Goal: Complete application form

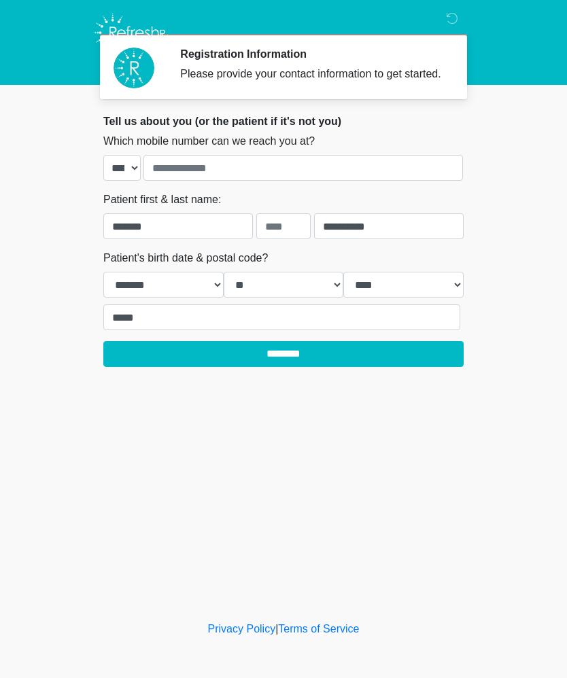
select select "*"
select select "**"
select select "****"
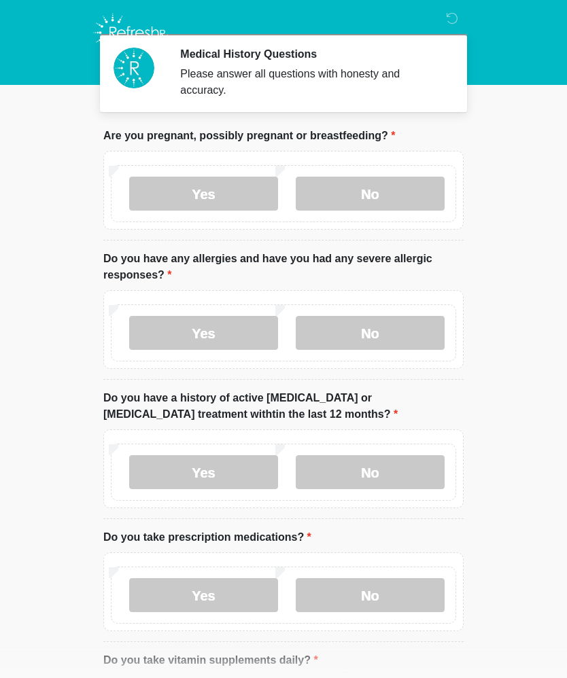
click at [386, 202] on label "No" at bounding box center [370, 194] width 149 height 34
click at [365, 326] on label "No" at bounding box center [370, 333] width 149 height 34
click at [394, 467] on label "No" at bounding box center [370, 472] width 149 height 34
click at [215, 593] on label "Yes" at bounding box center [203, 595] width 149 height 34
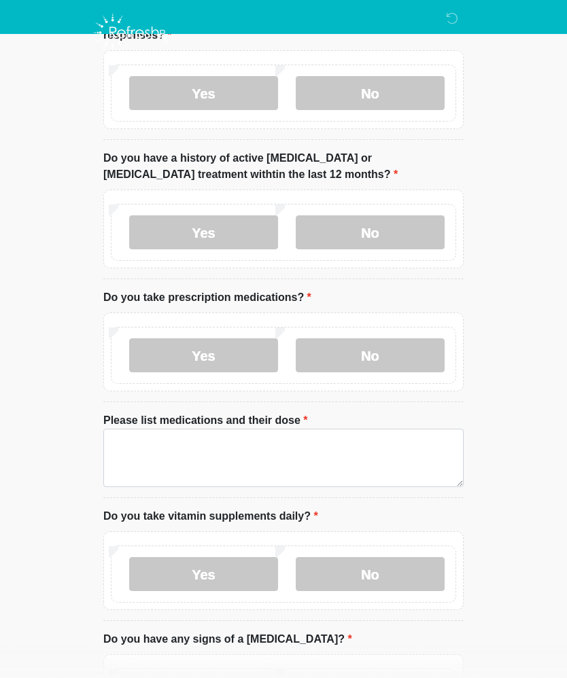
scroll to position [264, 0]
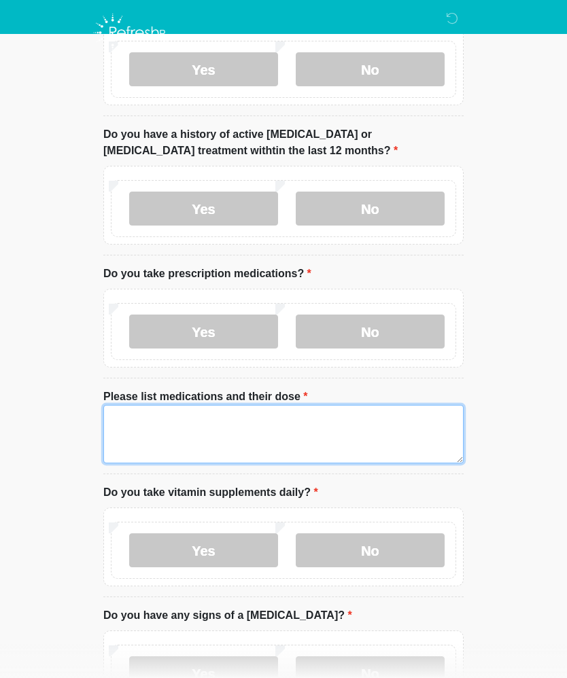
click at [228, 428] on textarea "Please list medications and their dose" at bounding box center [283, 434] width 360 height 58
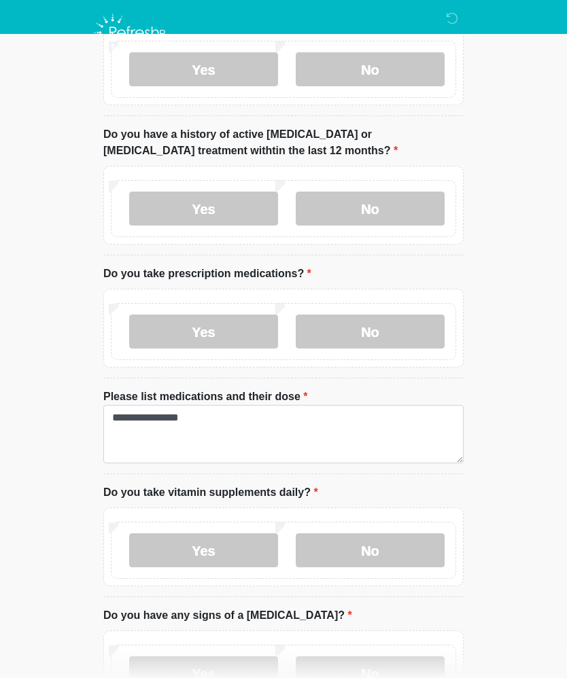
click at [24, 258] on body "Medical History Questions Please answer all questions with honesty and accuracy…" at bounding box center [283, 75] width 567 height 678
click at [523, 415] on html "Medical History Questions Please answer all questions with honesty and accuracy…" at bounding box center [283, 75] width 567 height 678
click at [522, 415] on html "Medical History Questions Please answer all questions with honesty and accuracy…" at bounding box center [283, 75] width 567 height 678
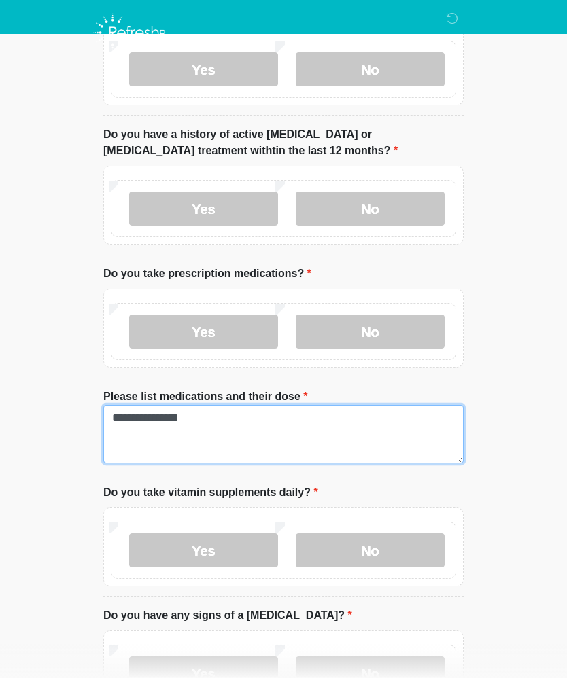
click at [218, 425] on textarea "**********" at bounding box center [283, 434] width 360 height 58
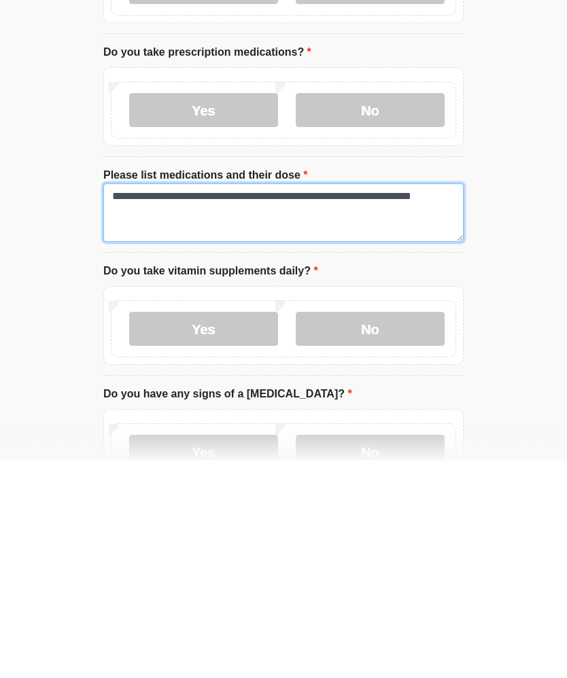
type textarea "**********"
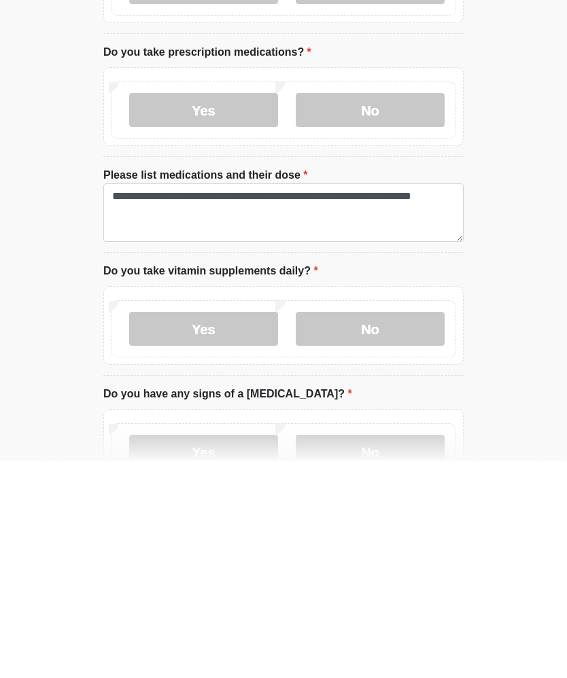
click at [370, 530] on label "No" at bounding box center [370, 547] width 149 height 34
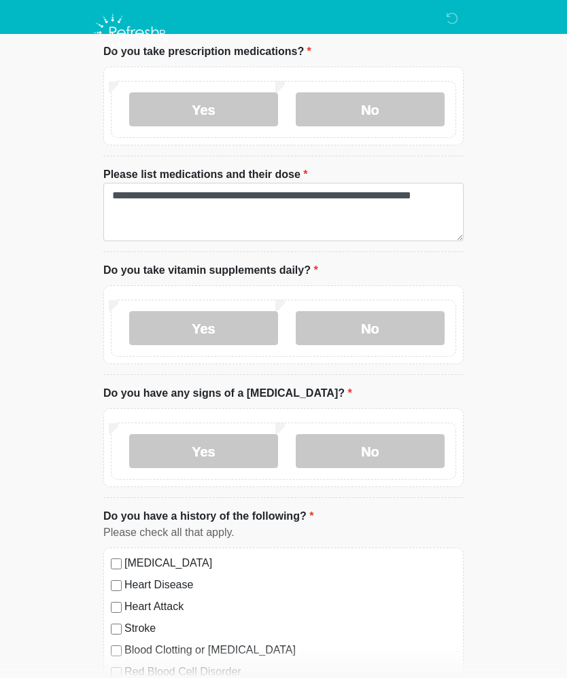
click at [393, 449] on label "No" at bounding box center [370, 451] width 149 height 34
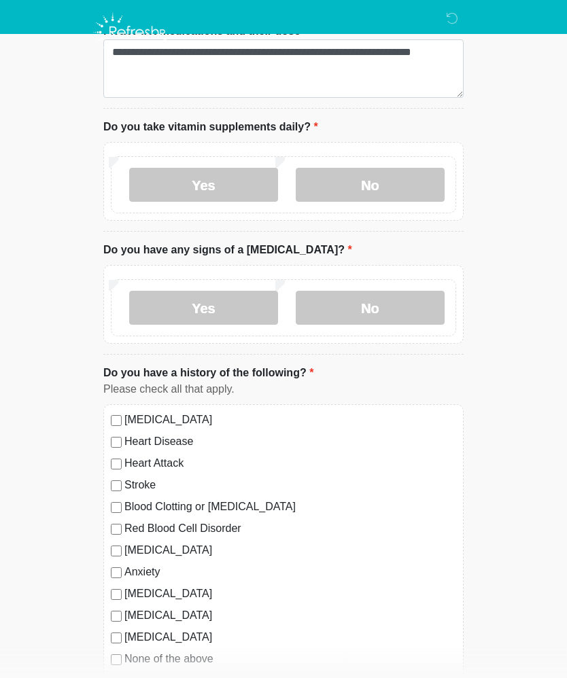
scroll to position [641, 0]
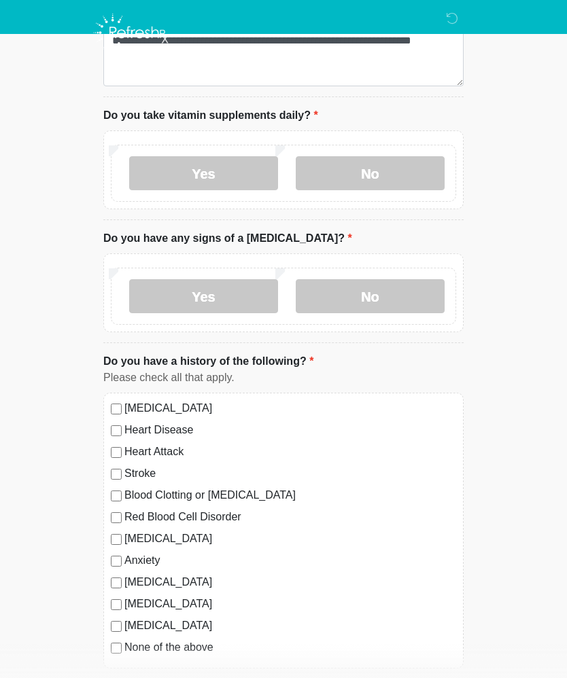
click at [108, 407] on div "[MEDICAL_DATA] Heart Disease Heart Attack Stroke Blood Clotting or [MEDICAL_DAT…" at bounding box center [283, 531] width 360 height 276
click at [115, 548] on div "[MEDICAL_DATA] Heart Disease Heart Attack Stroke Blood Clotting or [MEDICAL_DAT…" at bounding box center [283, 531] width 360 height 276
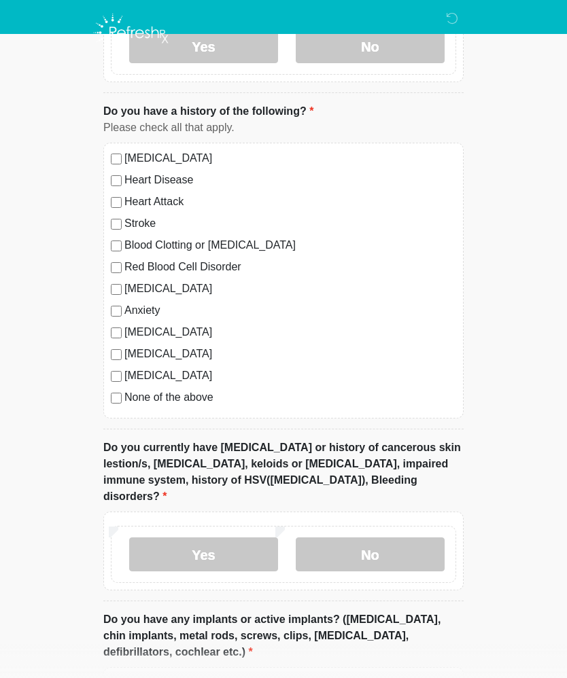
scroll to position [892, 0]
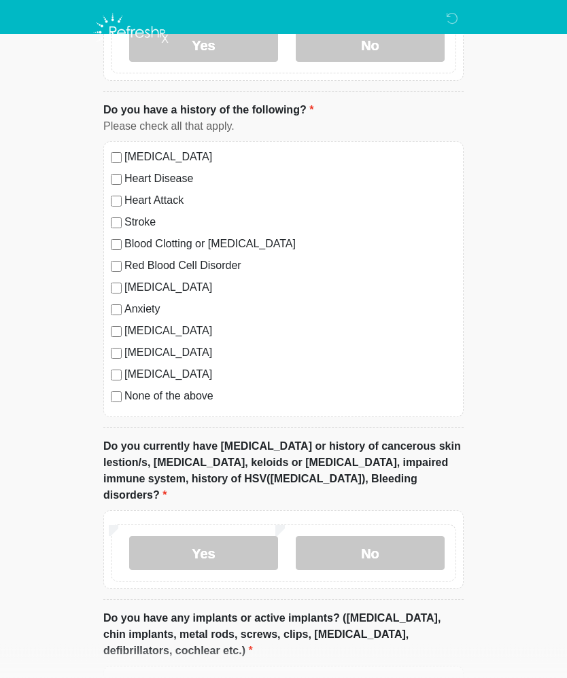
click at [407, 537] on label "No" at bounding box center [370, 554] width 149 height 34
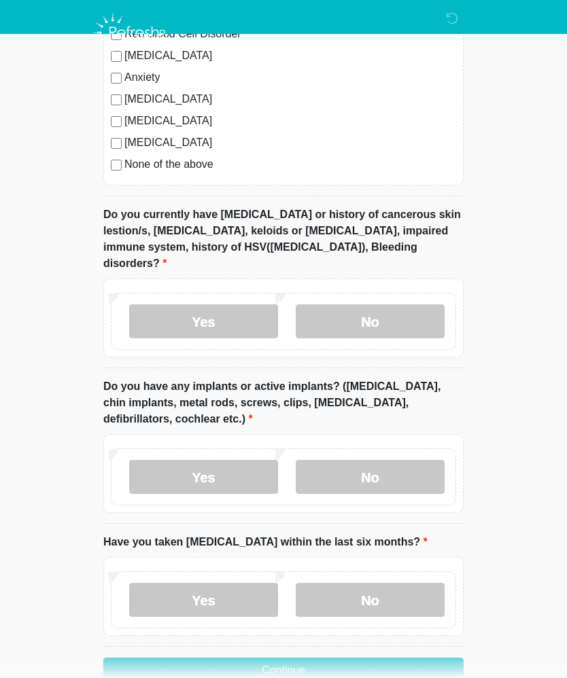
scroll to position [1137, 0]
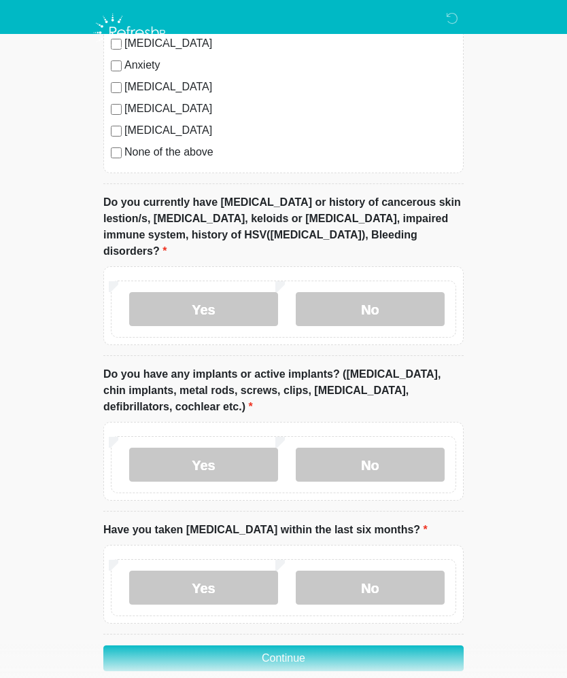
click at [386, 448] on label "No" at bounding box center [370, 465] width 149 height 34
click at [392, 574] on label "No" at bounding box center [370, 588] width 149 height 34
click at [394, 646] on button "Continue" at bounding box center [283, 659] width 360 height 26
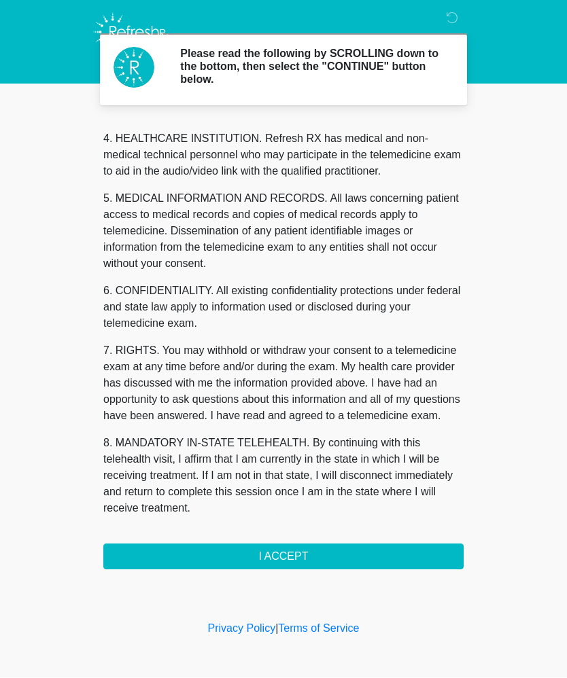
scroll to position [382, 0]
click at [282, 559] on button "I ACCEPT" at bounding box center [283, 558] width 360 height 26
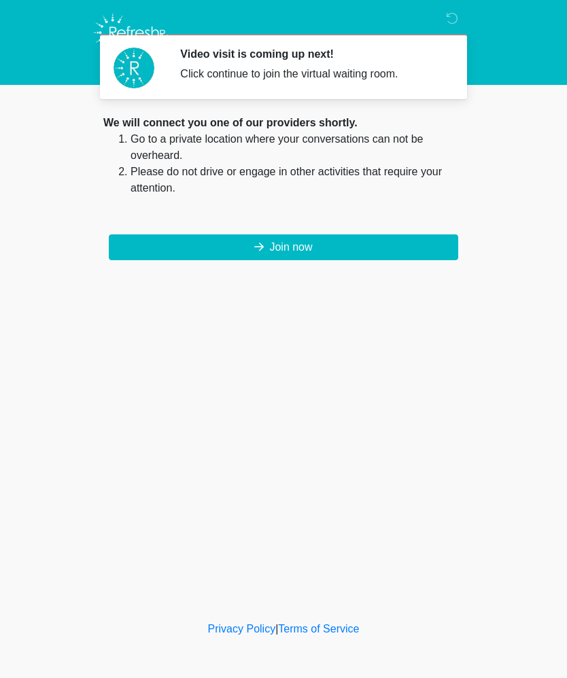
click at [312, 247] on button "Join now" at bounding box center [283, 248] width 349 height 26
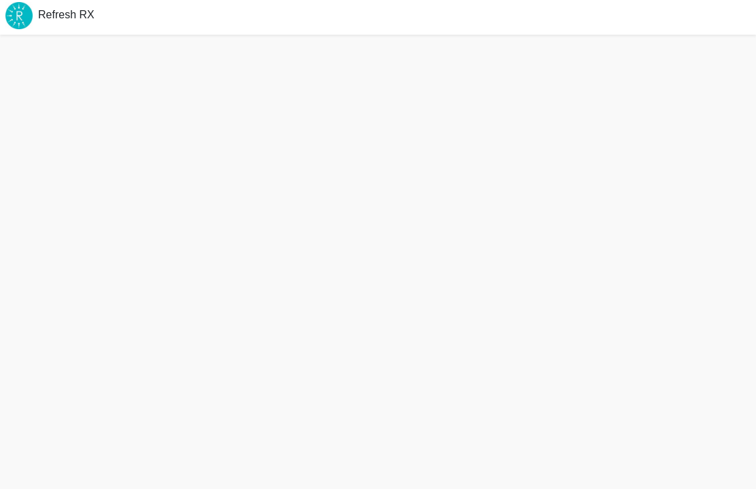
scroll to position [1, 0]
